Goal: Information Seeking & Learning: Learn about a topic

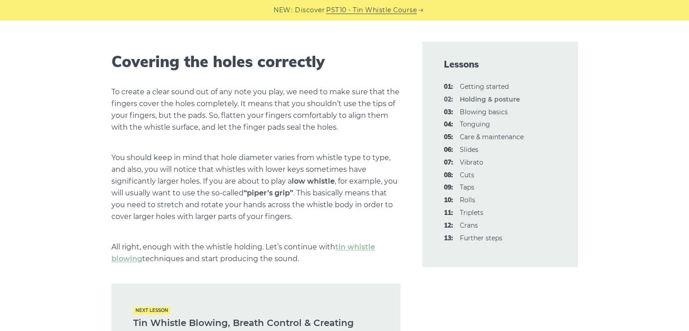
scroll to position [1182, 0]
click at [350, 245] on link "tin whistle blowing" at bounding box center [243, 253] width 264 height 20
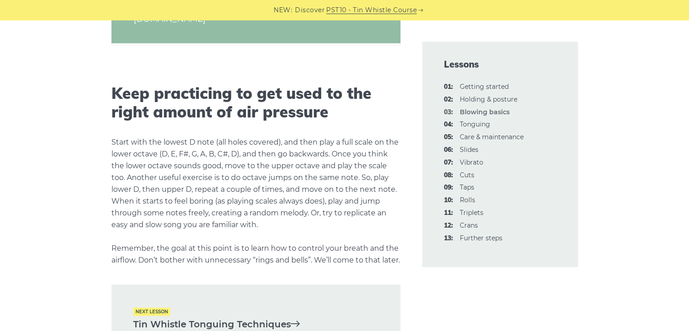
scroll to position [1702, 0]
click at [477, 127] on link "04: Tonguing" at bounding box center [475, 124] width 30 height 8
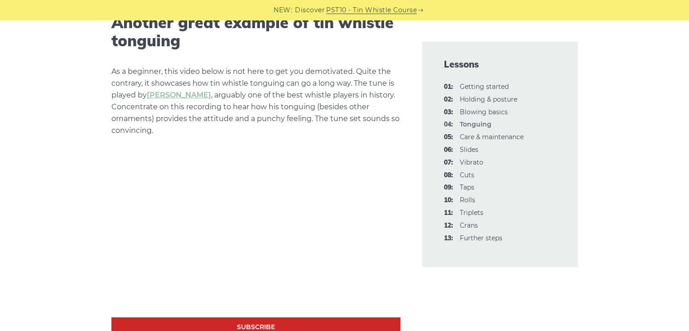
scroll to position [2682, 0]
